Goal: Task Accomplishment & Management: Use online tool/utility

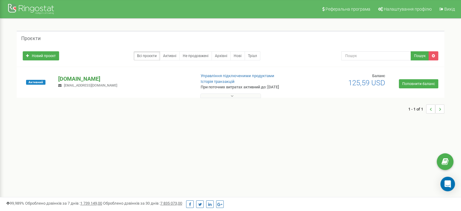
click at [71, 78] on p "[DOMAIN_NAME]" at bounding box center [124, 79] width 133 height 8
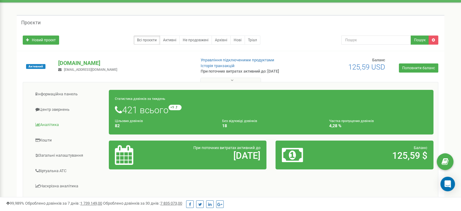
scroll to position [91, 0]
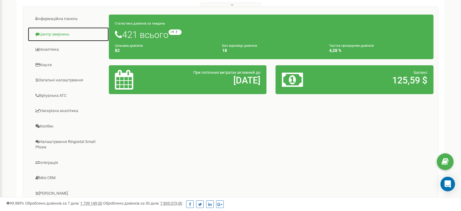
click at [63, 35] on link "Центр звернень" at bounding box center [69, 34] width 82 height 15
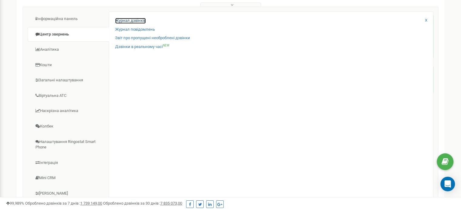
click at [140, 20] on link "Журнал дзвінків" at bounding box center [130, 21] width 31 height 6
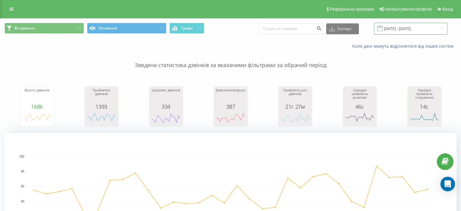
click at [442, 29] on input "[DATE] - [DATE]" at bounding box center [410, 29] width 73 height 12
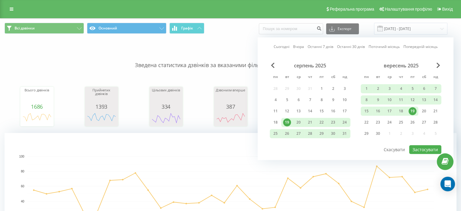
click at [413, 111] on div "19" at bounding box center [413, 111] width 8 height 8
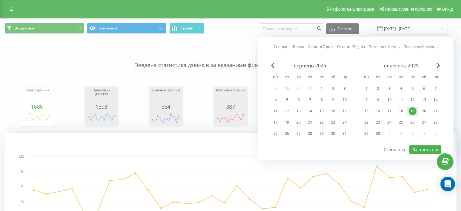
click at [413, 111] on div "19" at bounding box center [413, 111] width 8 height 8
click at [422, 149] on button "Застосувати" at bounding box center [426, 149] width 32 height 9
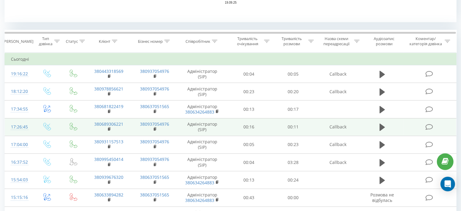
scroll to position [212, 0]
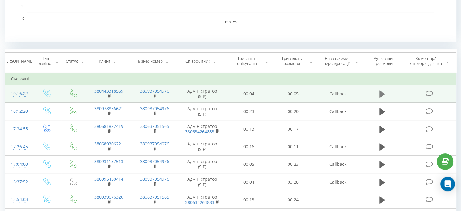
click at [383, 98] on button at bounding box center [382, 93] width 9 height 9
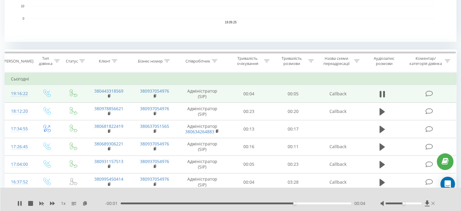
click at [433, 204] on icon at bounding box center [434, 202] width 4 height 3
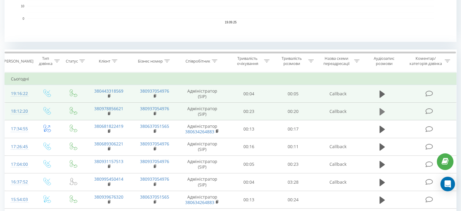
click at [383, 111] on icon at bounding box center [382, 111] width 5 height 7
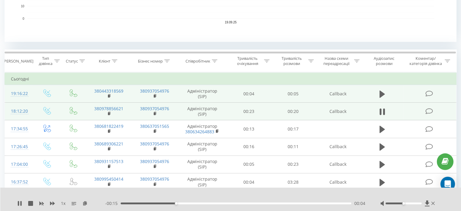
click at [413, 208] on div "1 x - 00:15 00:04 00:04" at bounding box center [230, 198] width 461 height 23
click at [415, 203] on div at bounding box center [404, 203] width 36 height 2
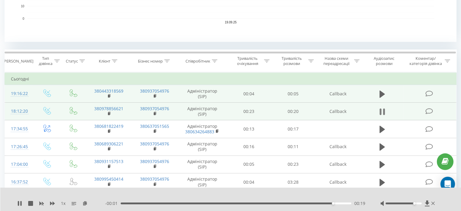
click at [383, 108] on icon at bounding box center [382, 111] width 5 height 8
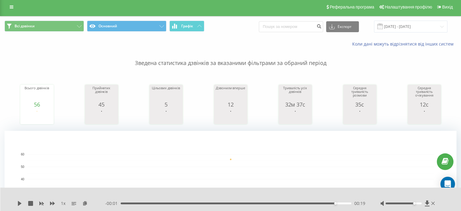
scroll to position [0, 0]
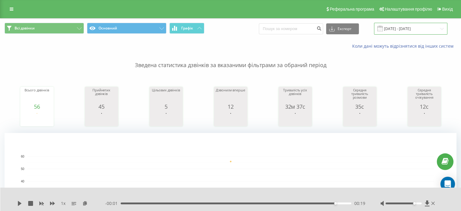
click at [414, 28] on input "[DATE] - [DATE]" at bounding box center [410, 29] width 73 height 12
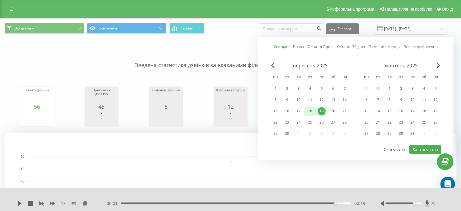
click at [308, 109] on div "18" at bounding box center [310, 111] width 8 height 8
click at [426, 145] on button "Застосувати" at bounding box center [426, 149] width 32 height 9
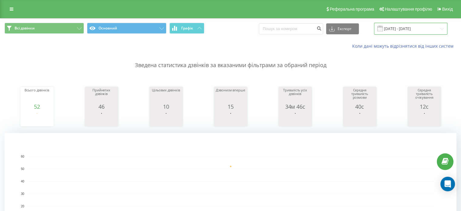
click at [418, 28] on input "[DATE] - [DATE]" at bounding box center [410, 29] width 73 height 12
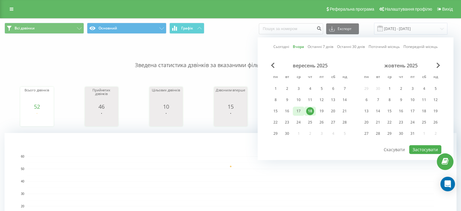
click at [299, 110] on div "17" at bounding box center [299, 111] width 8 height 8
click at [416, 149] on button "Застосувати" at bounding box center [426, 149] width 32 height 9
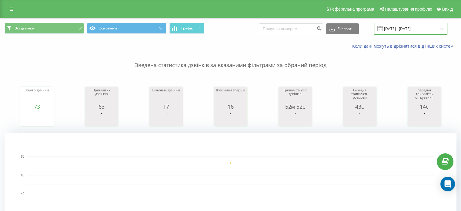
click at [411, 29] on input "[DATE] - [DATE]" at bounding box center [410, 29] width 73 height 12
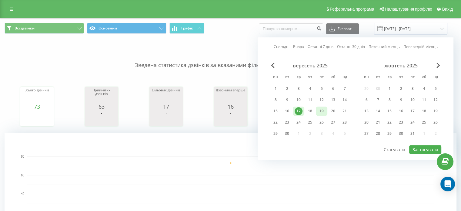
click at [320, 110] on div "19" at bounding box center [322, 111] width 8 height 8
click at [321, 110] on div "19" at bounding box center [322, 111] width 8 height 8
click at [325, 114] on div "19" at bounding box center [322, 110] width 12 height 9
click at [426, 147] on button "Застосувати" at bounding box center [426, 149] width 32 height 9
type input "[DATE] - [DATE]"
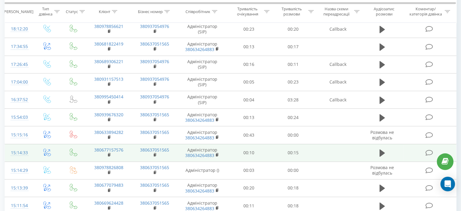
scroll to position [303, 0]
